Goal: Task Accomplishment & Management: Manage account settings

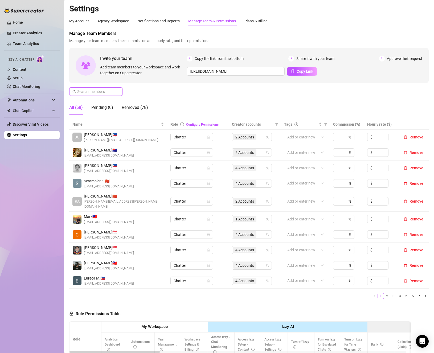
click at [86, 91] on input "text" at bounding box center [96, 92] width 38 height 6
type input "n"
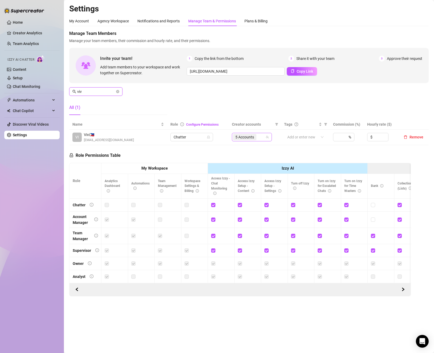
click at [253, 137] on span "5 Accounts" at bounding box center [245, 137] width 19 height 6
type input "viv"
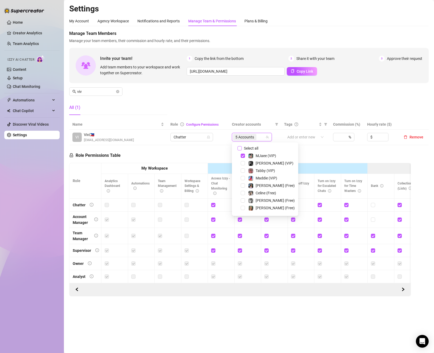
click at [257, 149] on span "Select all" at bounding box center [251, 149] width 19 height 6
click at [242, 149] on input "Select all" at bounding box center [240, 148] width 4 height 4
click at [257, 149] on span "Select all" at bounding box center [251, 149] width 19 height 6
click at [242, 149] on input "Select all" at bounding box center [240, 148] width 4 height 4
checkbox input "false"
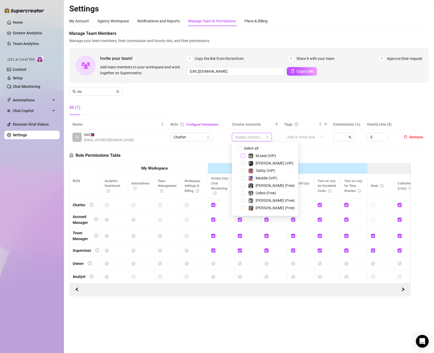
click at [241, 157] on span "Select tree node" at bounding box center [243, 156] width 4 height 4
click at [225, 157] on div "Role Permissions Table Role My Workspace Izzy AI OnlyFans Side Menu OnlyFans Ch…" at bounding box center [240, 220] width 342 height 151
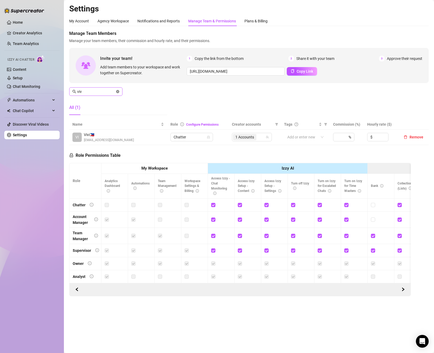
click at [119, 92] on icon "close-circle" at bounding box center [117, 91] width 3 height 3
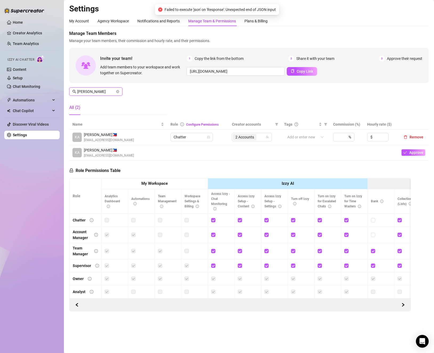
type input "[PERSON_NAME]"
click at [248, 135] on span "2 Accounts" at bounding box center [245, 137] width 19 height 6
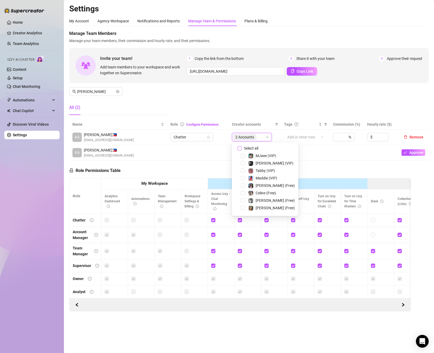
click at [254, 147] on span "Select all" at bounding box center [251, 149] width 19 height 6
click at [242, 147] on input "Select all" at bounding box center [240, 148] width 4 height 4
click at [254, 147] on span "Select all" at bounding box center [251, 149] width 19 height 6
click at [242, 147] on input "Select all" at bounding box center [240, 148] width 4 height 4
checkbox input "false"
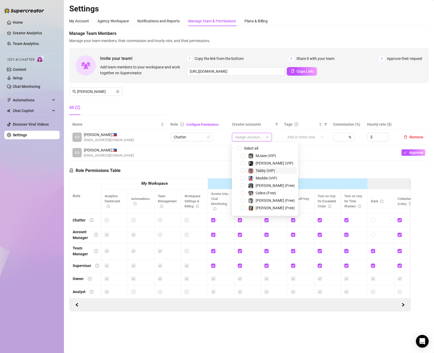
scroll to position [53, 0]
click at [244, 191] on span "Select tree node" at bounding box center [243, 192] width 4 height 4
click at [242, 200] on span "Select tree node" at bounding box center [243, 199] width 4 height 4
click at [326, 169] on div "Role Permissions Table Role My Workspace Izzy AI OnlyFans Side Menu OnlyFans Ch…" at bounding box center [240, 236] width 342 height 151
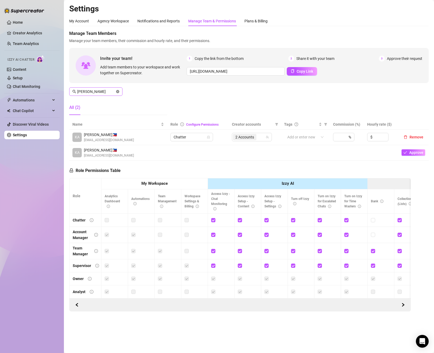
click at [117, 92] on icon "close-circle" at bounding box center [117, 91] width 3 height 3
type input "A"
type input "l"
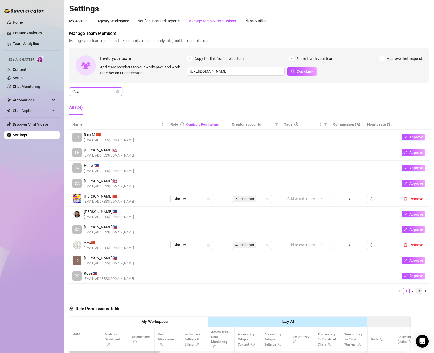
type input "al"
click at [417, 293] on link "3" at bounding box center [420, 291] width 6 height 6
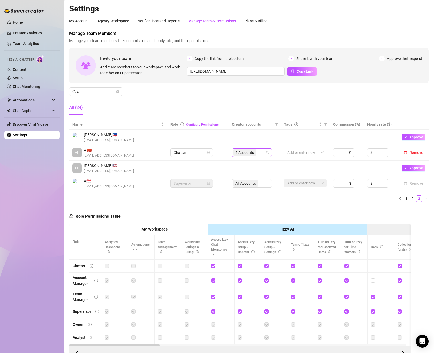
click at [253, 151] on span "4 Accounts" at bounding box center [244, 153] width 23 height 6
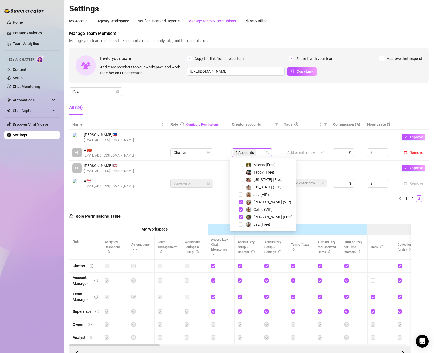
scroll to position [54, 0]
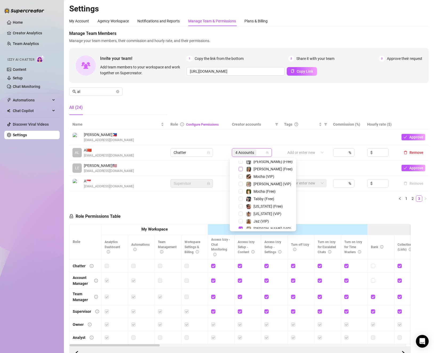
click at [242, 170] on span "Select tree node" at bounding box center [241, 169] width 4 height 4
click at [241, 185] on span "Select tree node" at bounding box center [241, 184] width 4 height 4
click at [322, 209] on div "Role Permissions Table Role My Workspace Izzy AI OnlyFans Side Menu OnlyFans Ch…" at bounding box center [240, 282] width 342 height 153
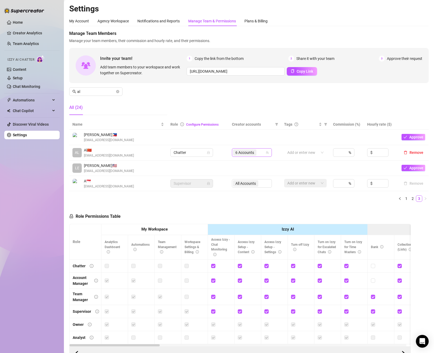
click at [252, 153] on span "6 Accounts" at bounding box center [245, 153] width 19 height 6
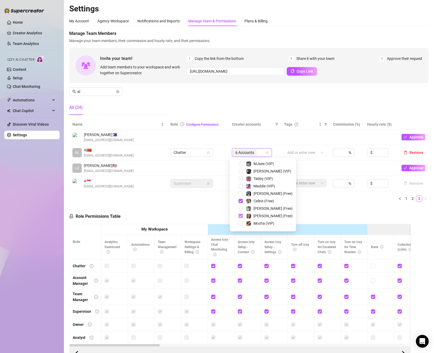
click at [241, 216] on span "Select tree node" at bounding box center [241, 216] width 4 height 4
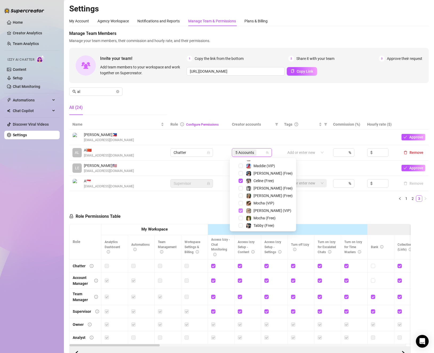
click at [241, 211] on span "Select tree node" at bounding box center [241, 211] width 4 height 4
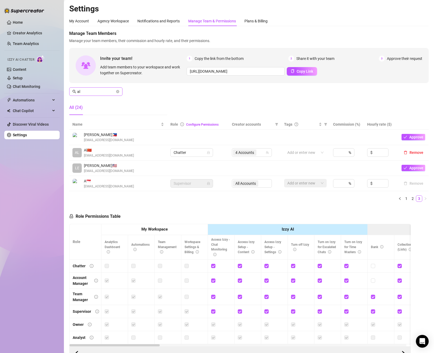
click at [117, 90] on span at bounding box center [117, 92] width 3 height 6
click at [118, 91] on icon "close-circle" at bounding box center [117, 91] width 3 height 3
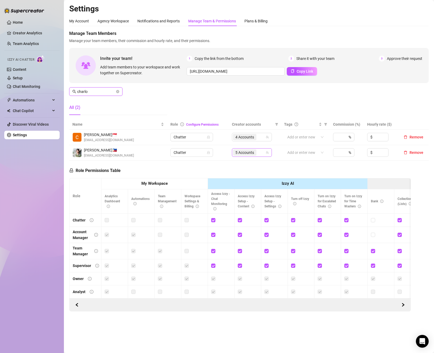
click at [264, 151] on div "5 Accounts" at bounding box center [249, 152] width 32 height 7
type input "charlo"
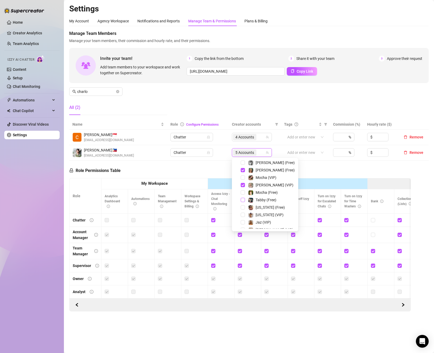
scroll to position [81, 0]
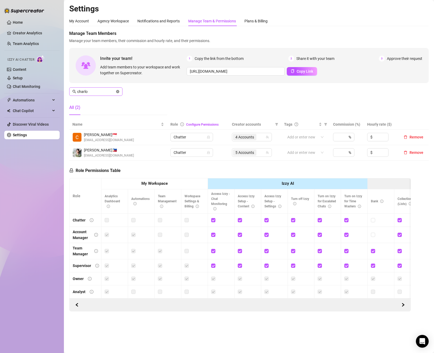
click at [117, 92] on icon "close-circle" at bounding box center [117, 91] width 3 height 3
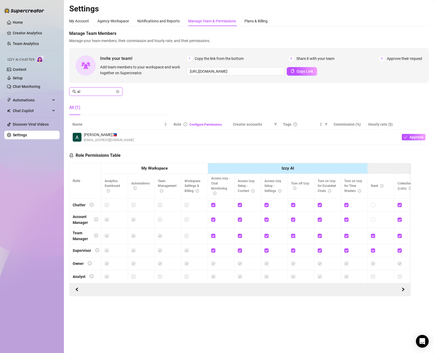
type input "a"
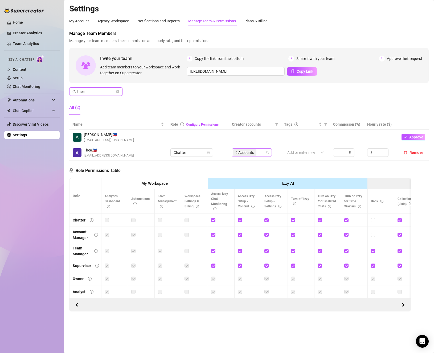
click at [257, 153] on span "6 Accounts" at bounding box center [244, 153] width 23 height 6
type input "thea"
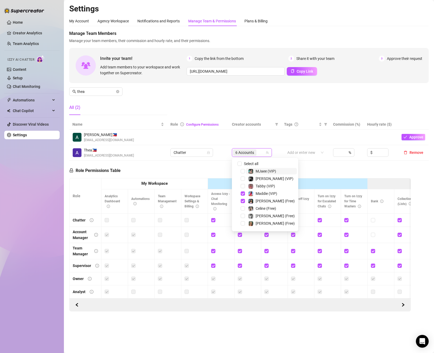
click at [244, 160] on div "126745026 Select all MJaee (VIP) [PERSON_NAME] (VIP) Tabby (VIP) [PERSON_NAME] …" at bounding box center [265, 195] width 66 height 74
click at [243, 164] on span "Select all" at bounding box center [251, 164] width 19 height 6
click at [242, 164] on input "Select all" at bounding box center [240, 164] width 4 height 4
click at [243, 164] on span "Select all" at bounding box center [251, 164] width 19 height 6
click at [242, 164] on input "Select all" at bounding box center [240, 164] width 4 height 4
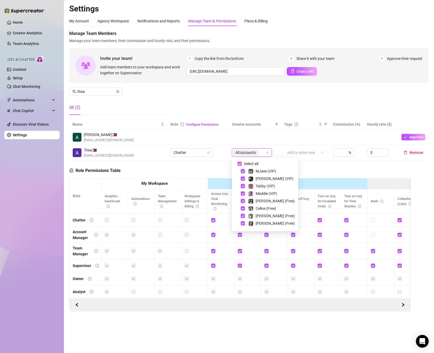
checkbox input "false"
click at [242, 172] on span "Select tree node" at bounding box center [243, 171] width 4 height 4
click at [303, 173] on div "Role Permissions Table Role My Workspace Izzy AI OnlyFans Side Menu OnlyFans Ch…" at bounding box center [240, 236] width 342 height 151
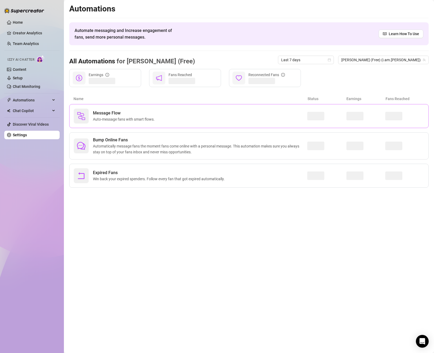
click at [243, 111] on div "Message Flow Auto-message fans with smart flows." at bounding box center [191, 116] width 234 height 15
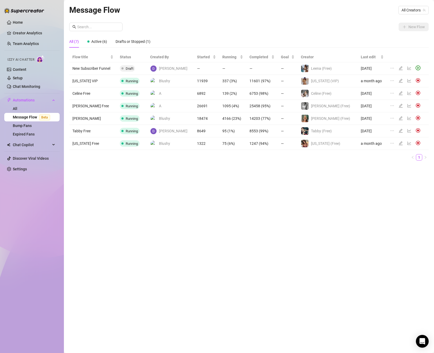
click at [416, 119] on img at bounding box center [418, 118] width 5 height 5
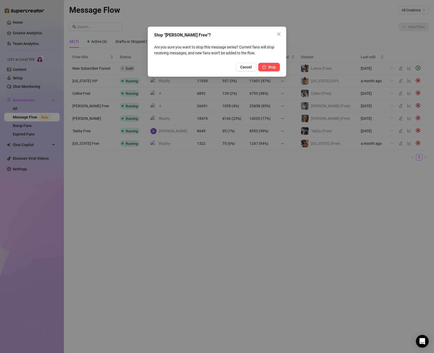
click at [273, 67] on span "Stop" at bounding box center [272, 67] width 8 height 4
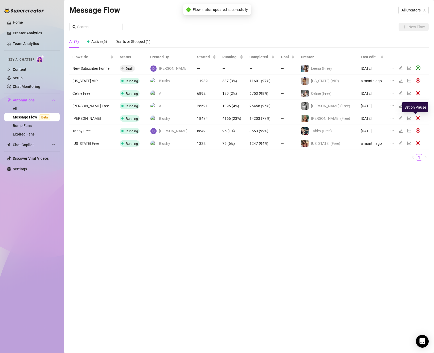
click at [416, 118] on img at bounding box center [418, 118] width 5 height 5
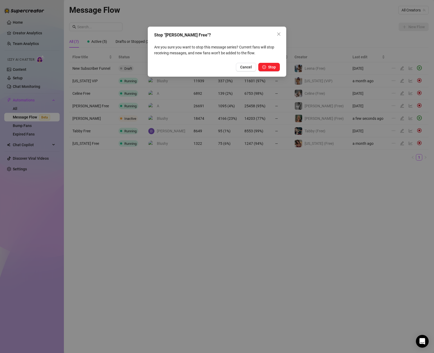
click at [244, 224] on div "Stop "[PERSON_NAME] Free"? Are you sure you want to stop this message series? C…" at bounding box center [217, 176] width 434 height 353
